Goal: Information Seeking & Learning: Learn about a topic

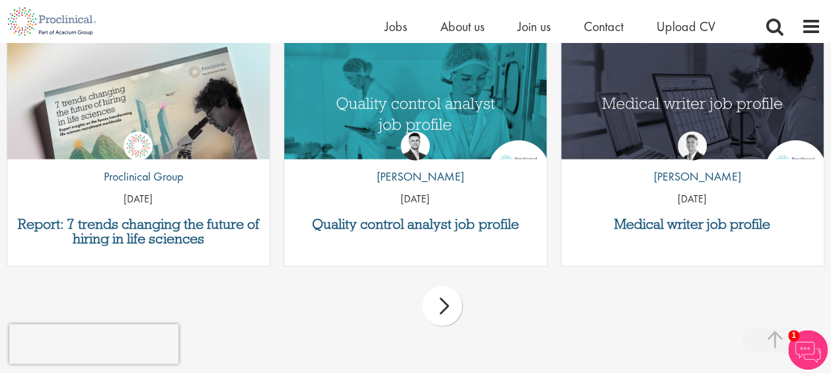
scroll to position [1652, 0]
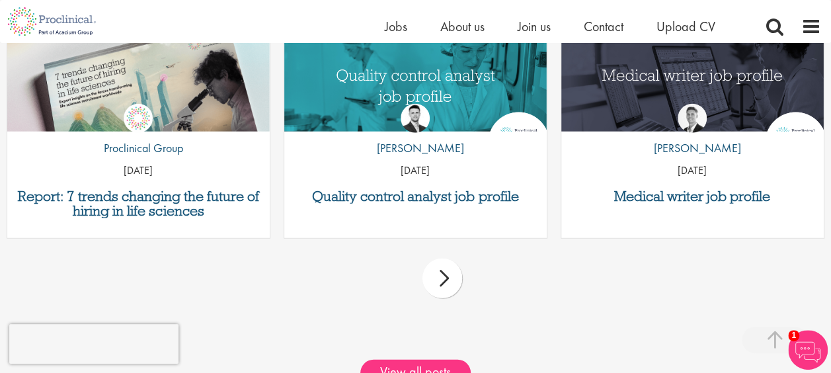
click at [433, 286] on div "next" at bounding box center [442, 278] width 40 height 40
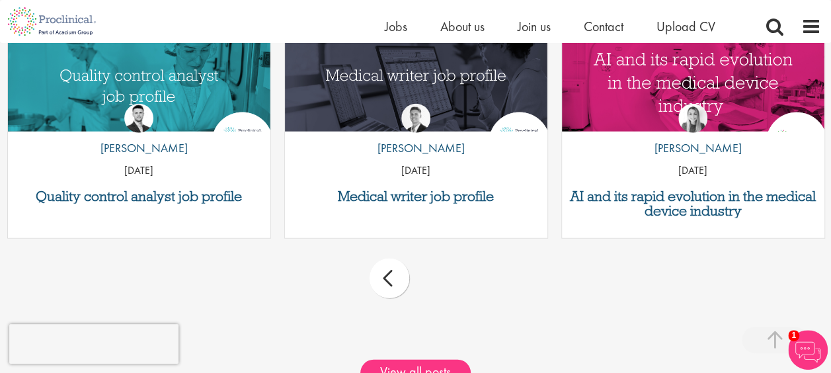
click at [389, 289] on div "prev" at bounding box center [389, 278] width 40 height 40
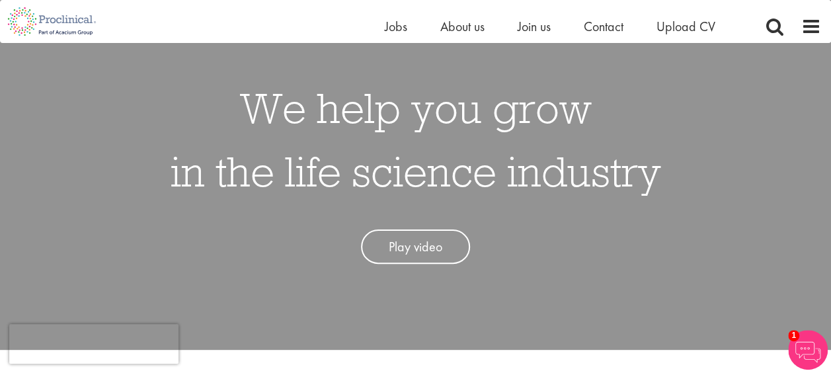
scroll to position [0, 0]
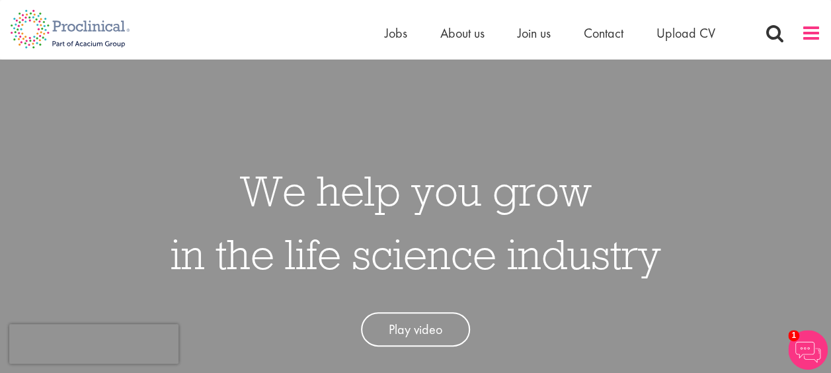
click at [814, 34] on span at bounding box center [811, 33] width 20 height 20
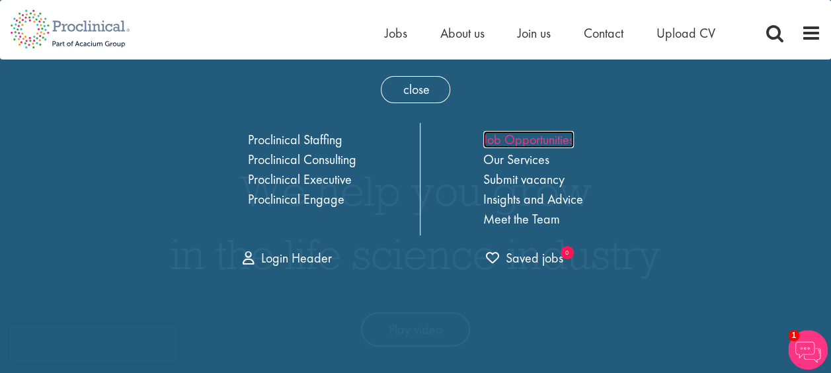
click at [543, 143] on link "Job Opportunities" at bounding box center [528, 139] width 91 height 17
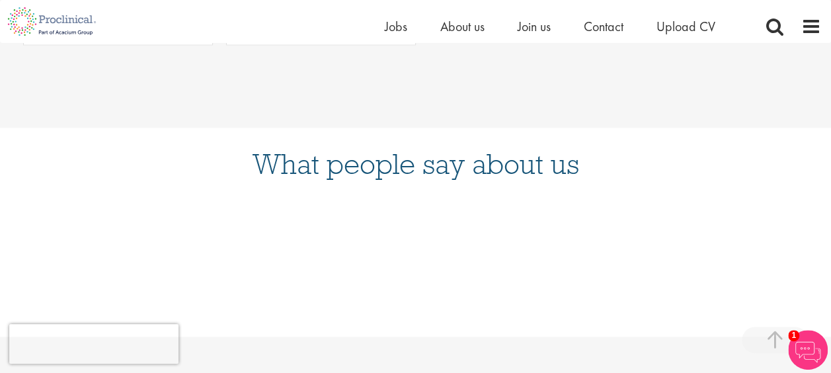
scroll to position [859, 0]
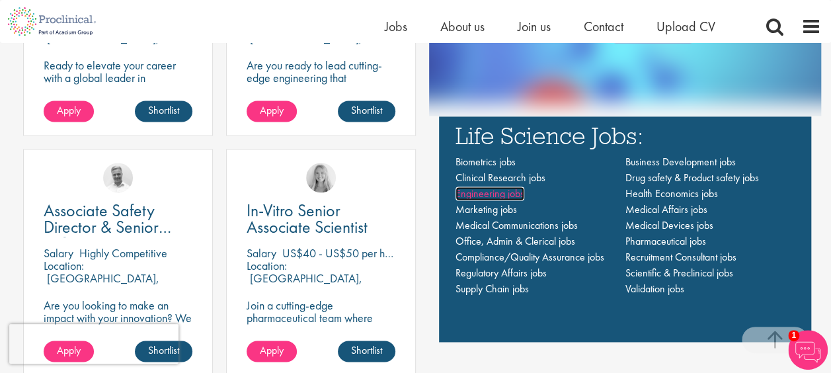
click at [492, 196] on span "Engineering jobs" at bounding box center [489, 193] width 69 height 14
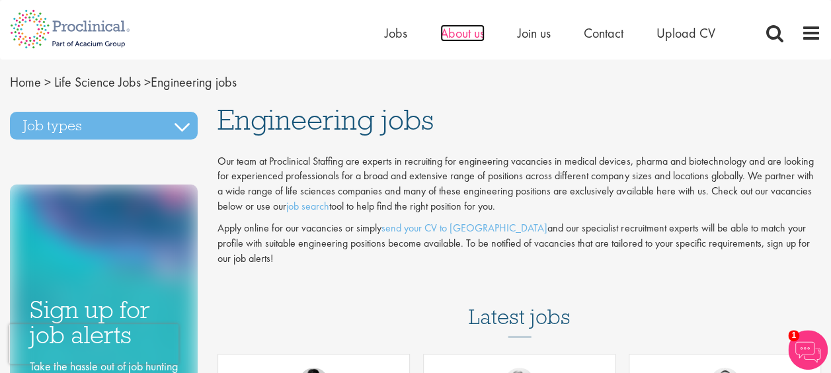
click at [441, 33] on span "About us" at bounding box center [462, 32] width 44 height 17
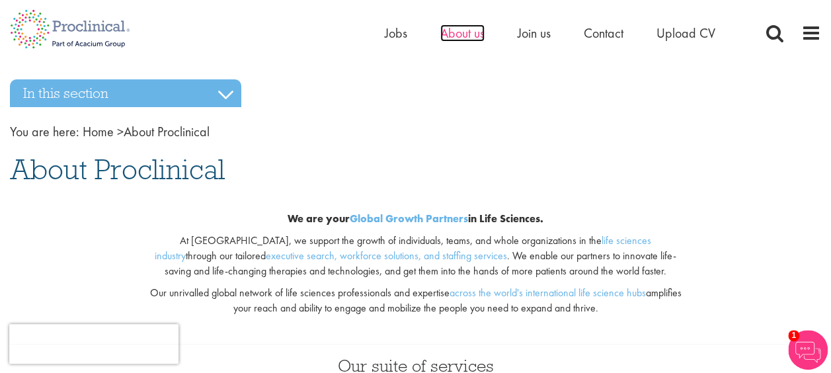
click at [445, 36] on span "About us" at bounding box center [462, 32] width 44 height 17
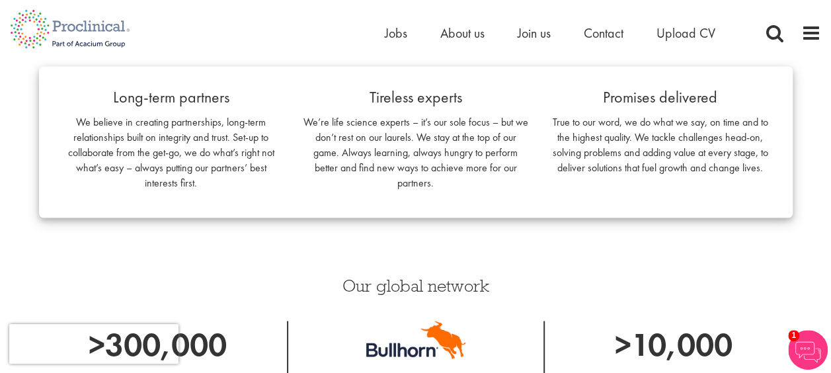
scroll to position [899, 0]
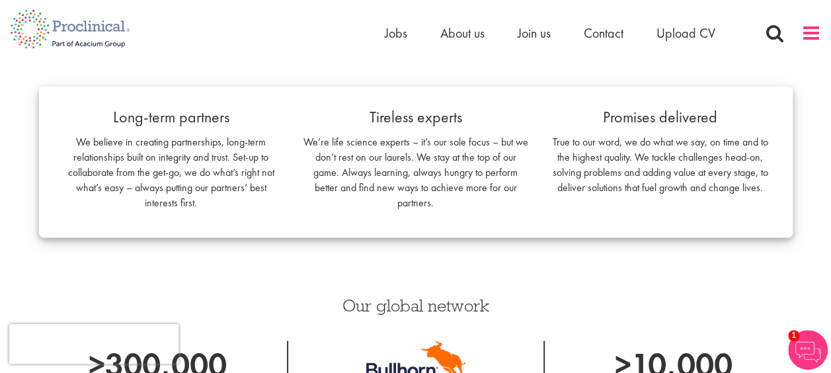
click at [808, 29] on span at bounding box center [811, 33] width 20 height 20
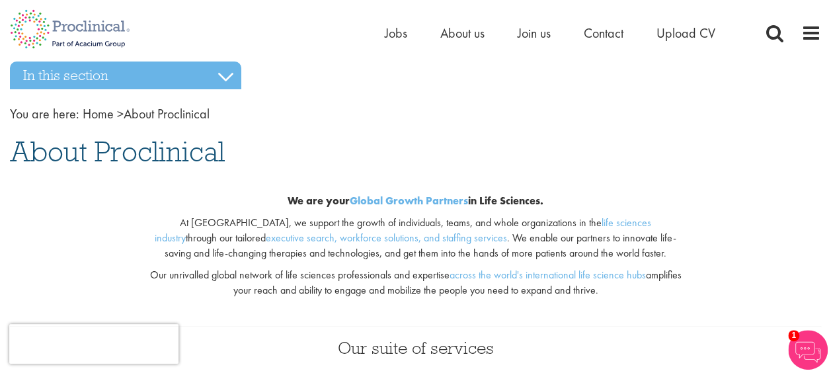
scroll to position [0, 0]
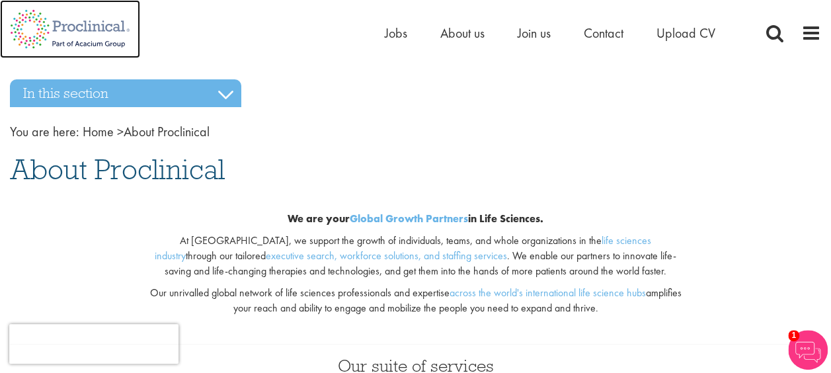
click at [52, 32] on img at bounding box center [70, 29] width 140 height 58
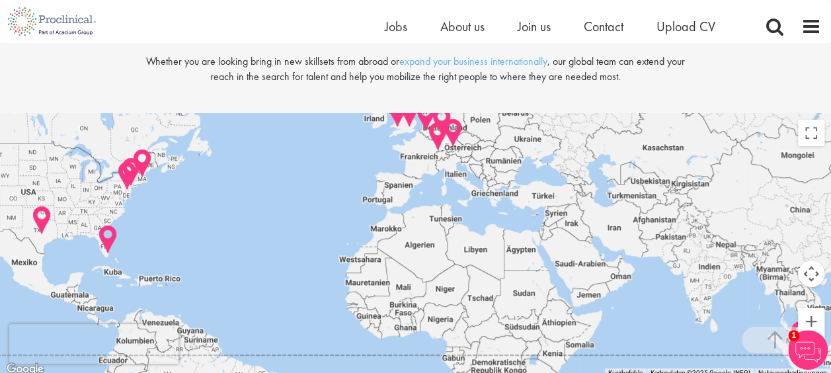
scroll to position [2709, 0]
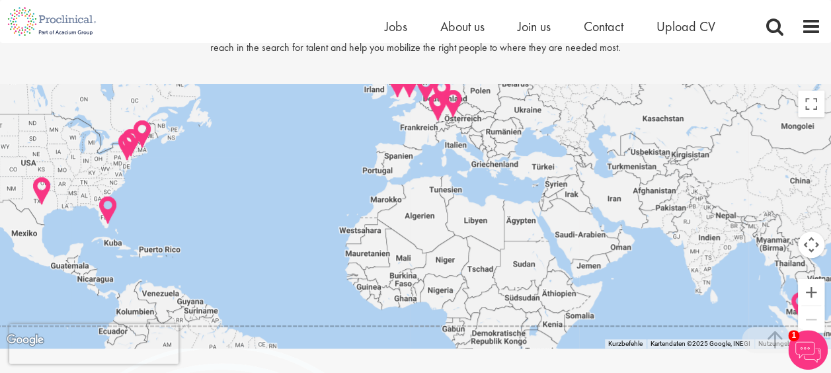
click at [450, 119] on img at bounding box center [453, 104] width 20 height 30
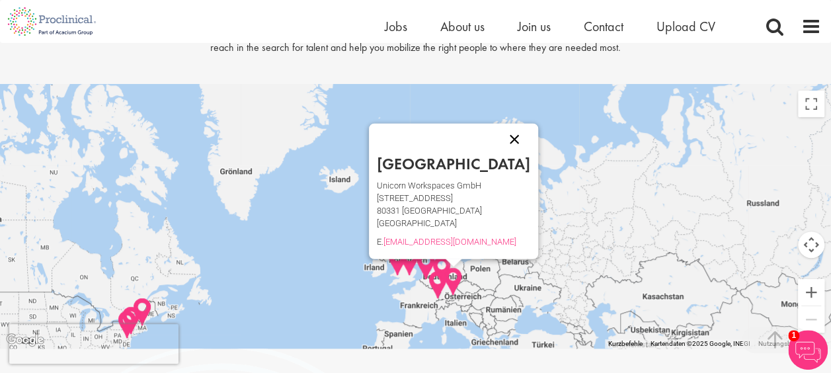
click at [498, 155] on button "Schließen" at bounding box center [514, 139] width 32 height 32
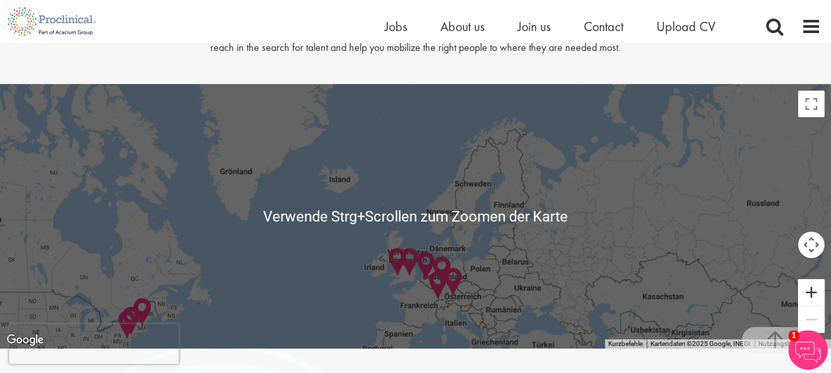
click at [807, 302] on button "Vergrößern" at bounding box center [811, 292] width 26 height 26
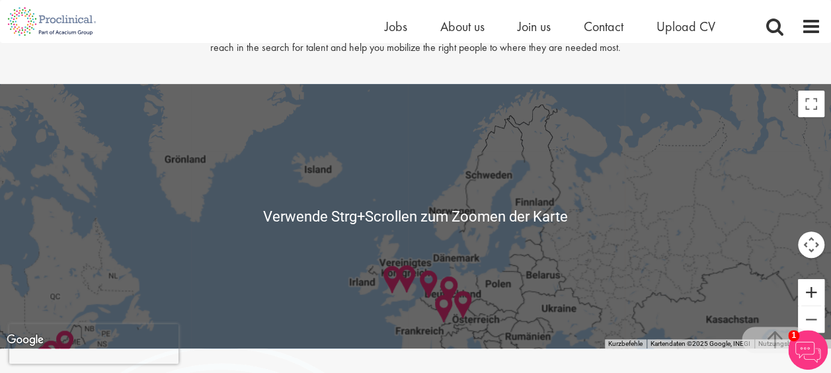
click at [807, 302] on button "Vergrößern" at bounding box center [811, 292] width 26 height 26
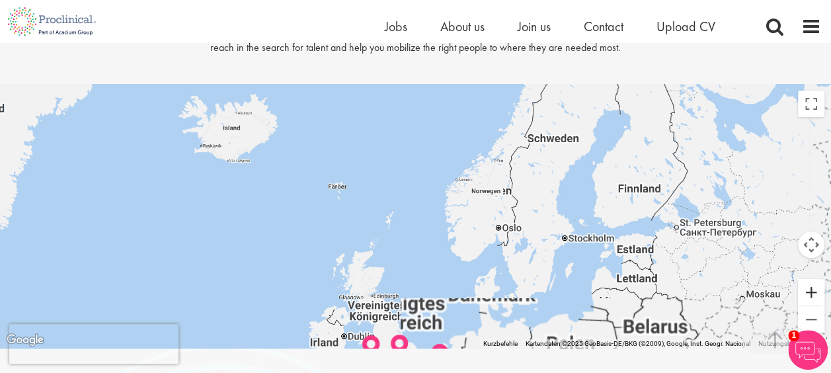
click at [807, 302] on button "Vergrößern" at bounding box center [811, 292] width 26 height 26
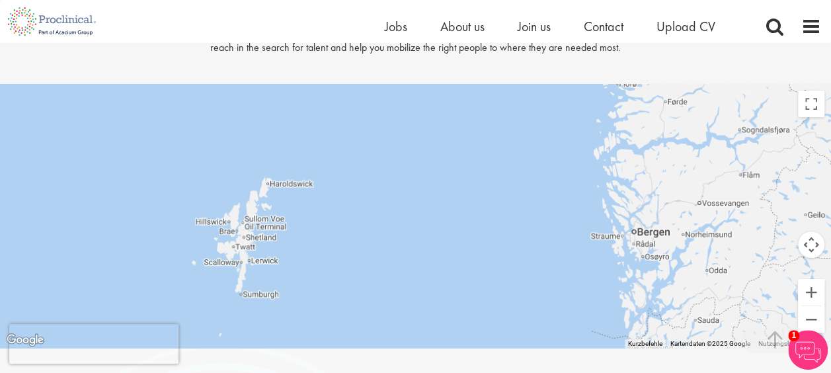
drag, startPoint x: 434, startPoint y: 263, endPoint x: 340, endPoint y: 71, distance: 213.4
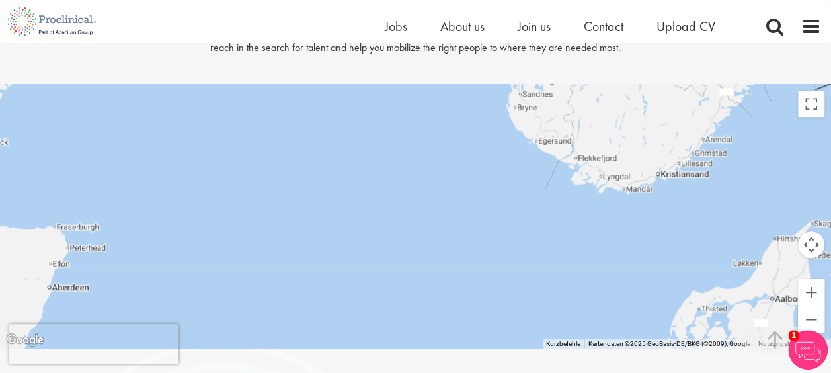
drag, startPoint x: 455, startPoint y: 328, endPoint x: 371, endPoint y: 110, distance: 233.7
click at [371, 115] on div at bounding box center [415, 216] width 831 height 264
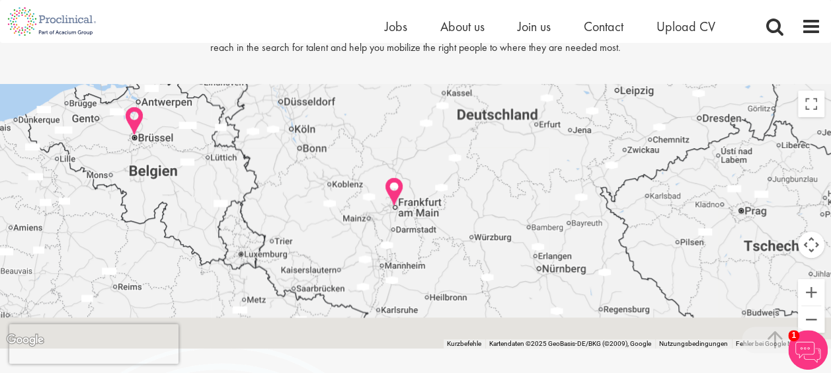
drag, startPoint x: 393, startPoint y: 247, endPoint x: 333, endPoint y: 97, distance: 161.4
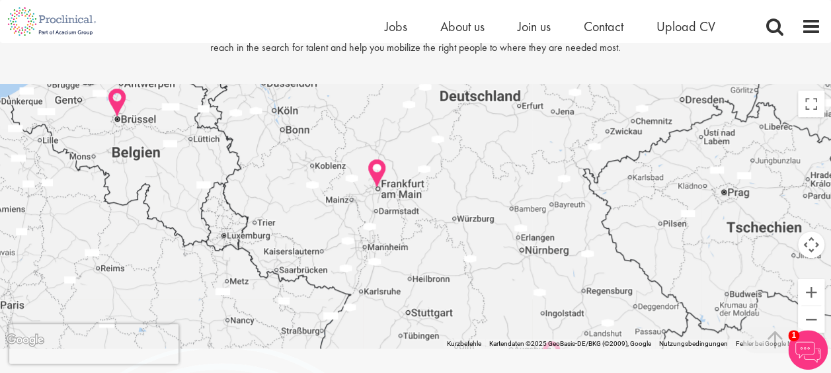
drag, startPoint x: 478, startPoint y: 263, endPoint x: 348, endPoint y: 90, distance: 216.2
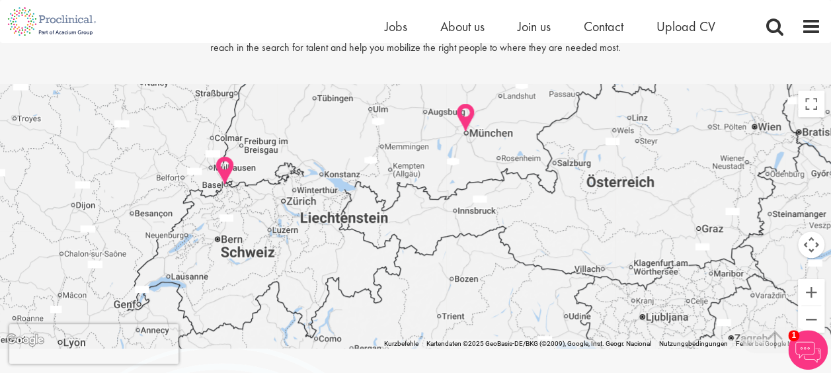
drag, startPoint x: 387, startPoint y: 178, endPoint x: 468, endPoint y: 165, distance: 81.8
click at [468, 165] on div at bounding box center [415, 216] width 831 height 264
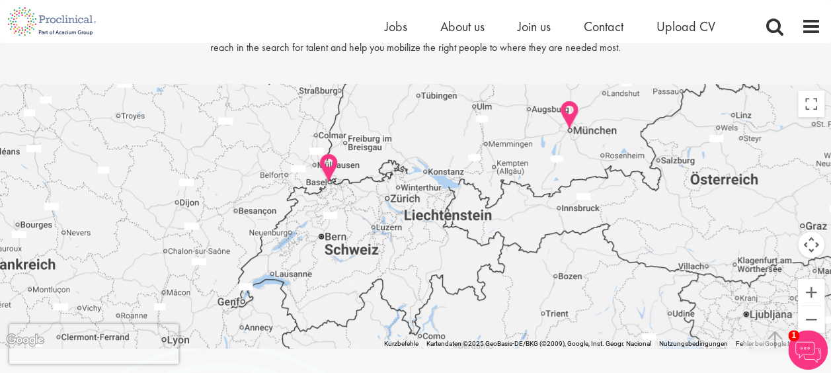
drag, startPoint x: 293, startPoint y: 178, endPoint x: 382, endPoint y: 174, distance: 88.6
click at [382, 174] on div at bounding box center [415, 216] width 831 height 264
click at [810, 305] on button "Vergrößern" at bounding box center [811, 292] width 26 height 26
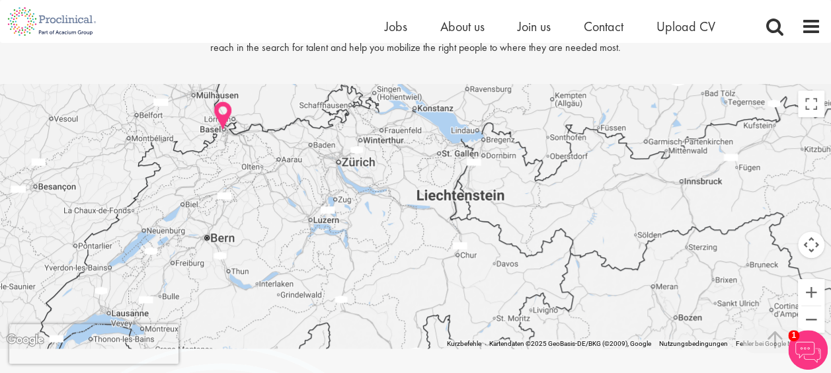
drag, startPoint x: 594, startPoint y: 275, endPoint x: 570, endPoint y: 256, distance: 30.5
click at [570, 256] on div at bounding box center [415, 216] width 831 height 264
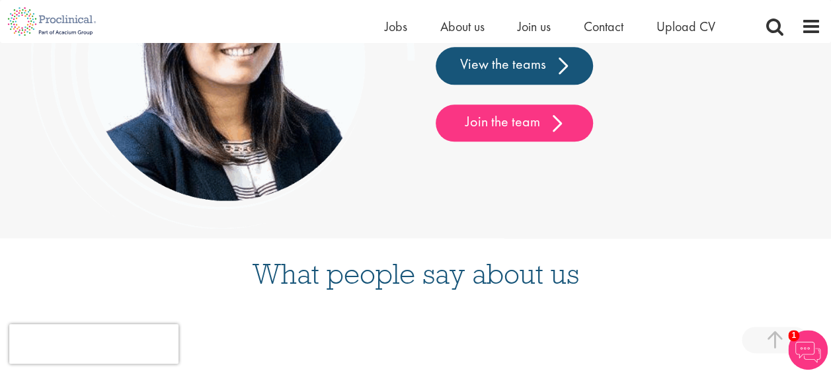
scroll to position [3172, 0]
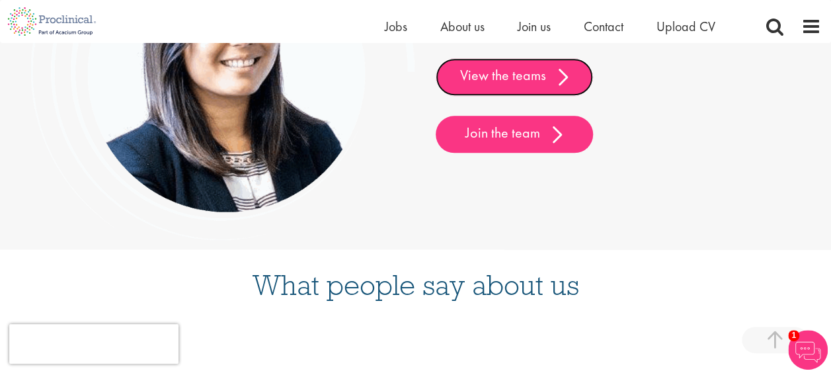
click at [533, 95] on link "View the teams" at bounding box center [514, 76] width 157 height 37
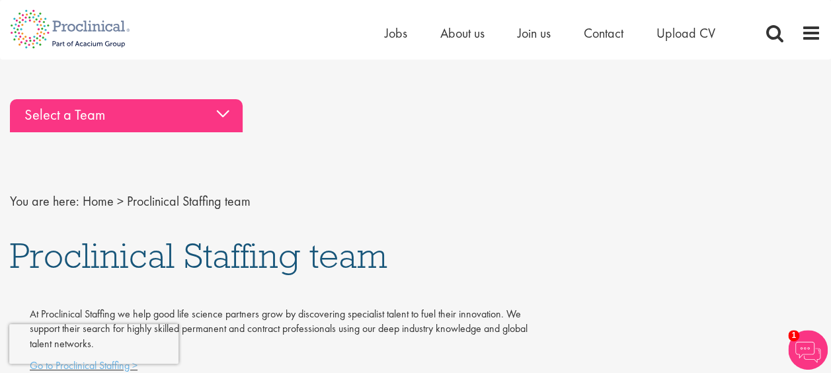
click at [193, 121] on div "Select a Team" at bounding box center [126, 115] width 233 height 33
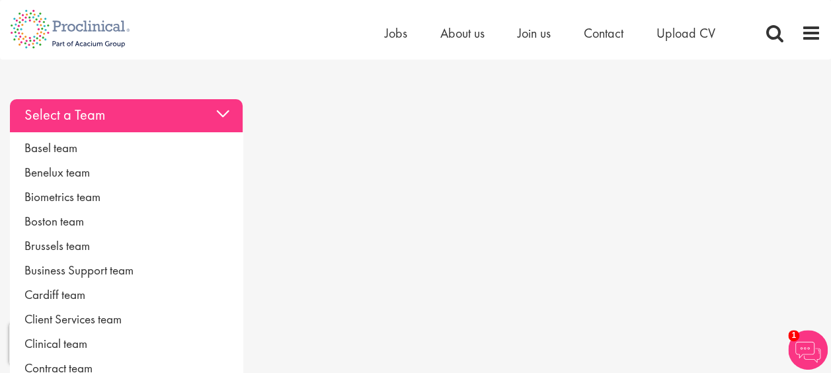
click at [193, 121] on div "Select a Team" at bounding box center [126, 115] width 233 height 33
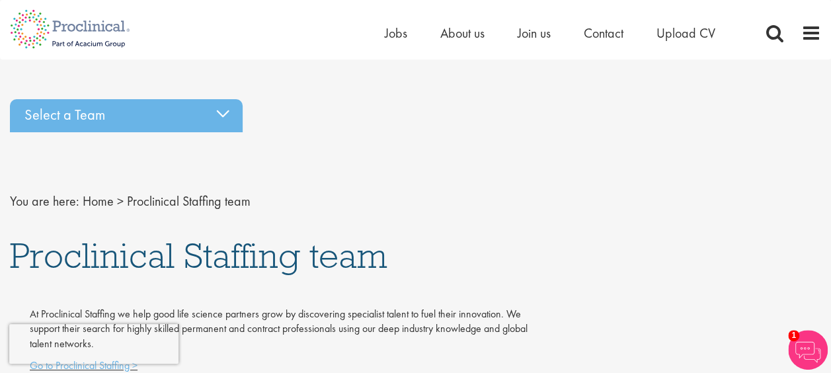
click at [436, 34] on ul "Home Jobs About us Join us Contact Upload CV" at bounding box center [566, 33] width 363 height 20
click at [440, 34] on span "About us" at bounding box center [462, 32] width 44 height 17
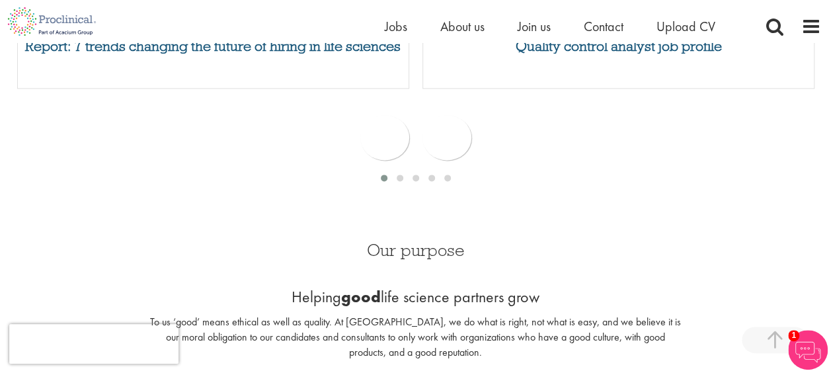
scroll to position [793, 0]
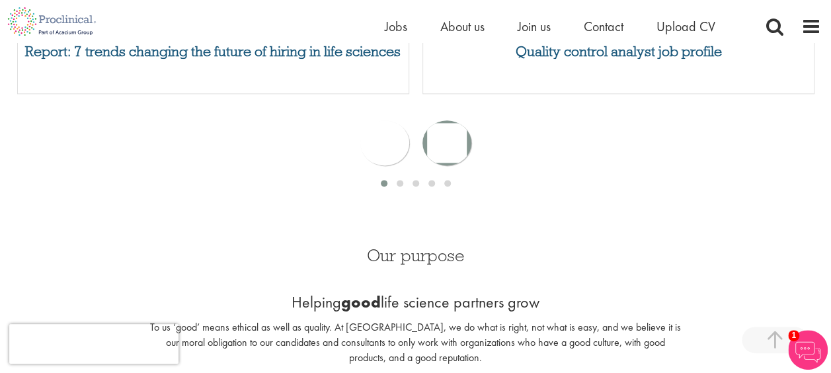
click at [437, 133] on div "next" at bounding box center [446, 142] width 49 height 45
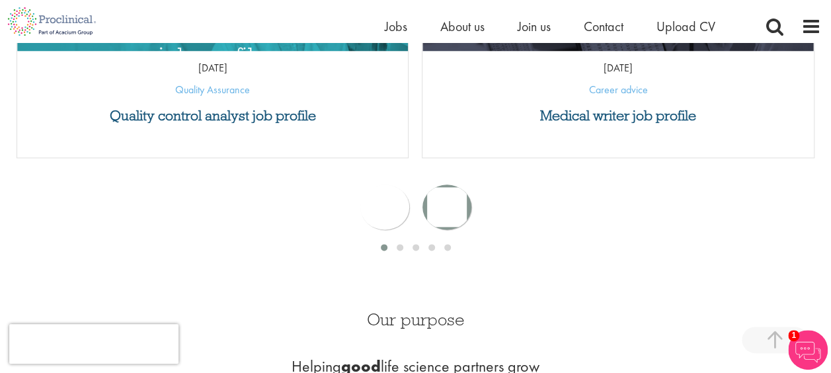
scroll to position [595, 0]
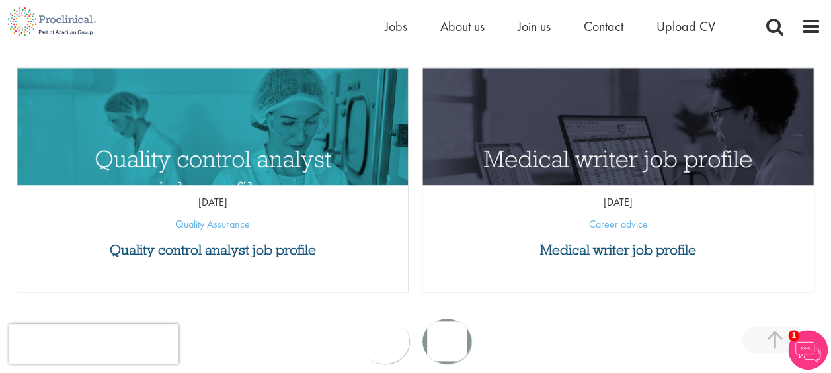
click at [445, 338] on div "next" at bounding box center [446, 341] width 49 height 45
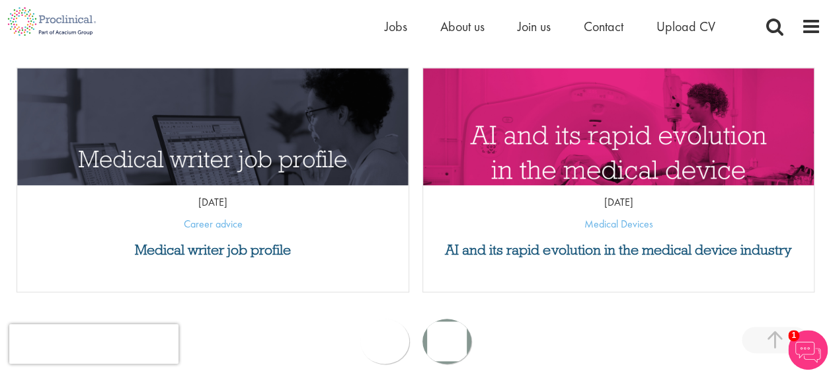
click at [445, 338] on div "next" at bounding box center [446, 341] width 49 height 45
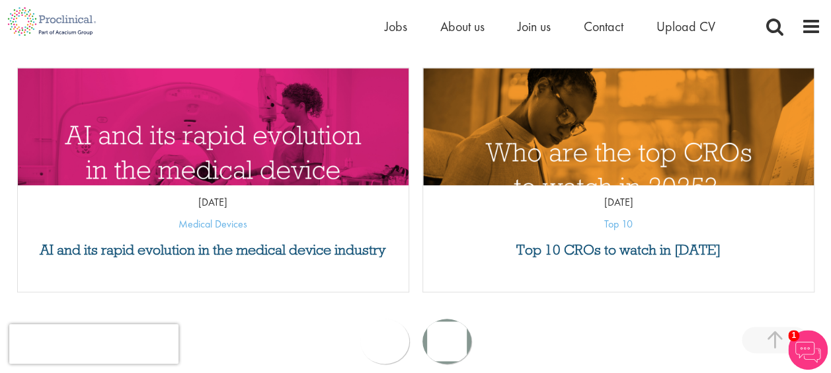
click at [445, 338] on div "next" at bounding box center [446, 341] width 49 height 45
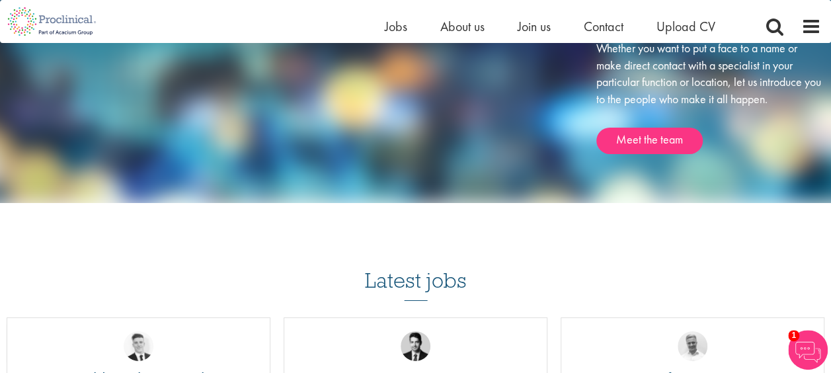
scroll to position [2181, 0]
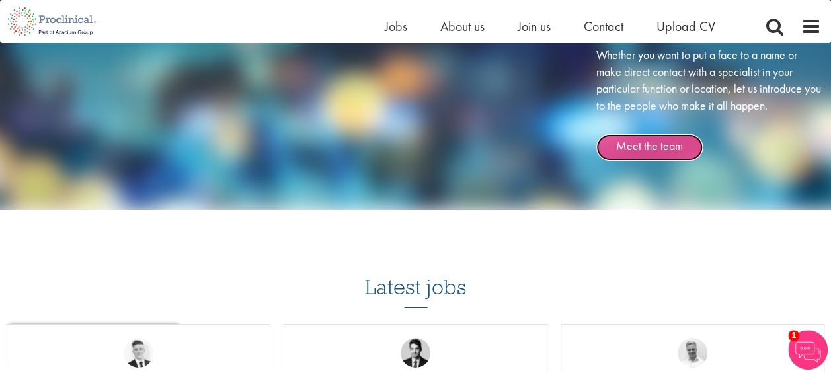
click at [658, 149] on link "Meet the team" at bounding box center [649, 147] width 106 height 26
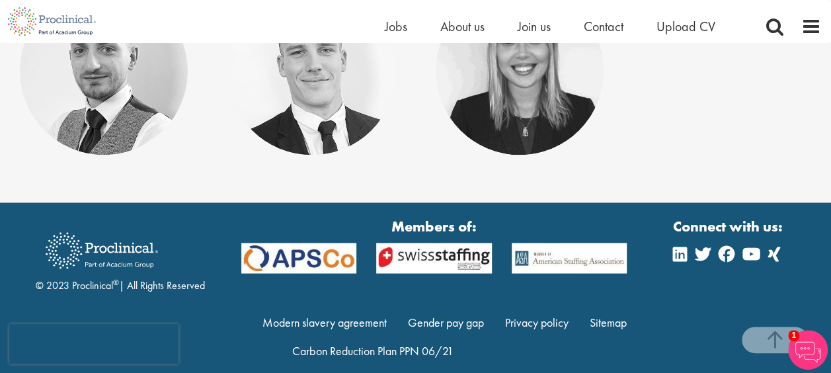
scroll to position [6111, 0]
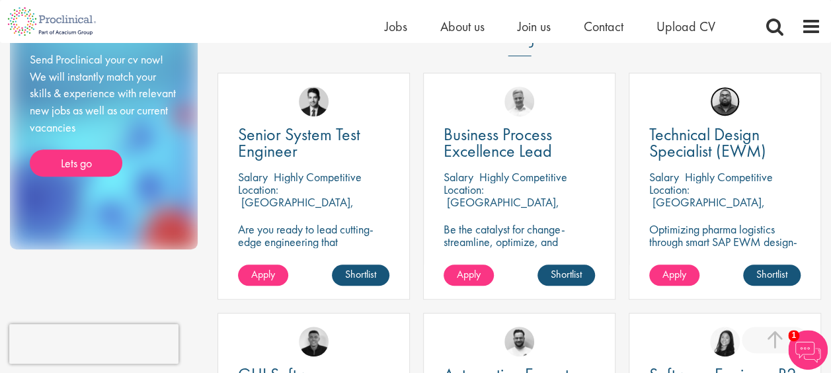
click at [720, 87] on img at bounding box center [725, 102] width 30 height 30
